Goal: Transaction & Acquisition: Purchase product/service

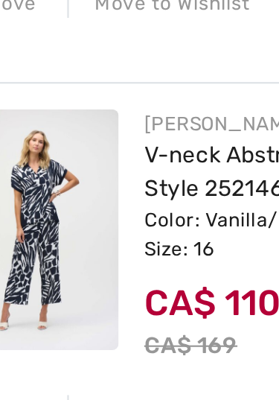
scroll to position [566, 0]
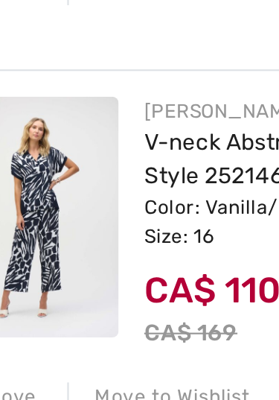
click at [45, 235] on img at bounding box center [46, 291] width 74 height 112
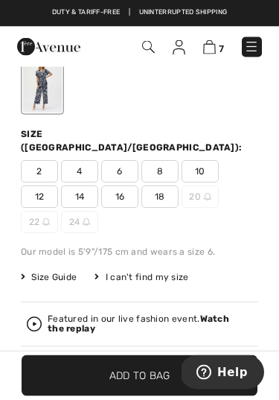
scroll to position [482, 0]
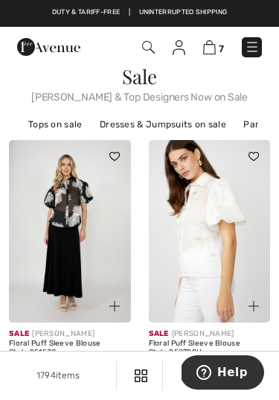
click at [212, 45] on img at bounding box center [209, 47] width 13 height 14
click at [214, 54] on img at bounding box center [209, 47] width 13 height 14
click at [214, 42] on img at bounding box center [209, 47] width 13 height 14
click at [213, 51] on img at bounding box center [209, 47] width 13 height 14
click at [212, 47] on img at bounding box center [209, 47] width 13 height 14
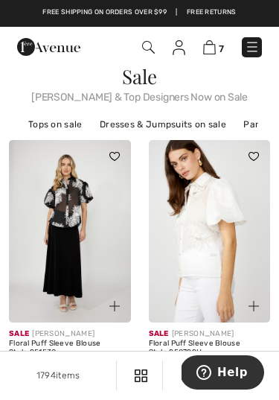
click at [216, 39] on link "7" at bounding box center [213, 47] width 21 height 16
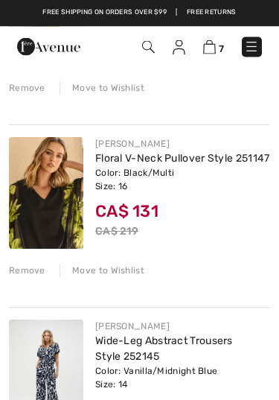
scroll to position [265, 0]
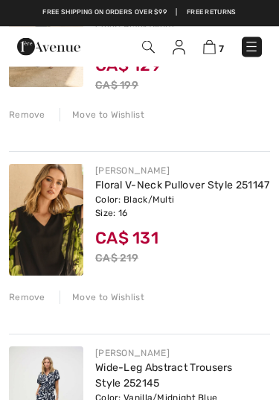
click at [25, 305] on div "Remove" at bounding box center [27, 297] width 36 height 13
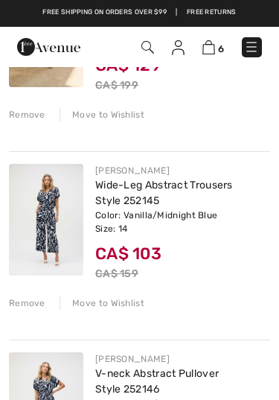
click at [14, 121] on div "JOSEPH RIBKOFF Floral Mid-Rise Trousers Style 251189 Color: Black/Multi Size: 1…" at bounding box center [139, 48] width 261 height 171
click at [15, 104] on div "JOSEPH RIBKOFF Floral Mid-Rise Trousers Style 251189 Color: Black/Multi Size: 1…" at bounding box center [139, 48] width 261 height 171
click at [16, 118] on div "Remove" at bounding box center [27, 114] width 36 height 13
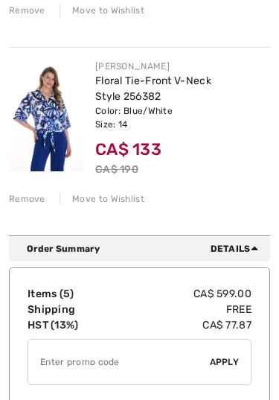
scroll to position [950, 0]
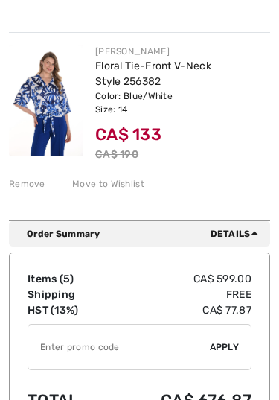
click at [98, 343] on input "TEXT" at bounding box center [119, 347] width 182 height 45
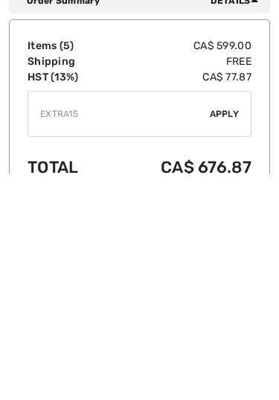
type input "EXTRA15"
click at [241, 317] on div "✔ Apply Remove" at bounding box center [140, 340] width 224 height 46
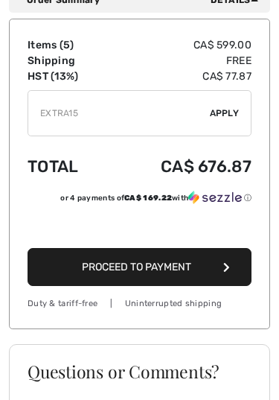
click at [222, 113] on span "Apply" at bounding box center [225, 112] width 30 height 13
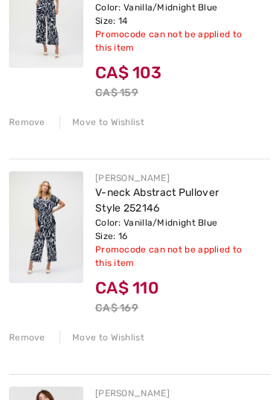
scroll to position [305, 0]
